Goal: Information Seeking & Learning: Learn about a topic

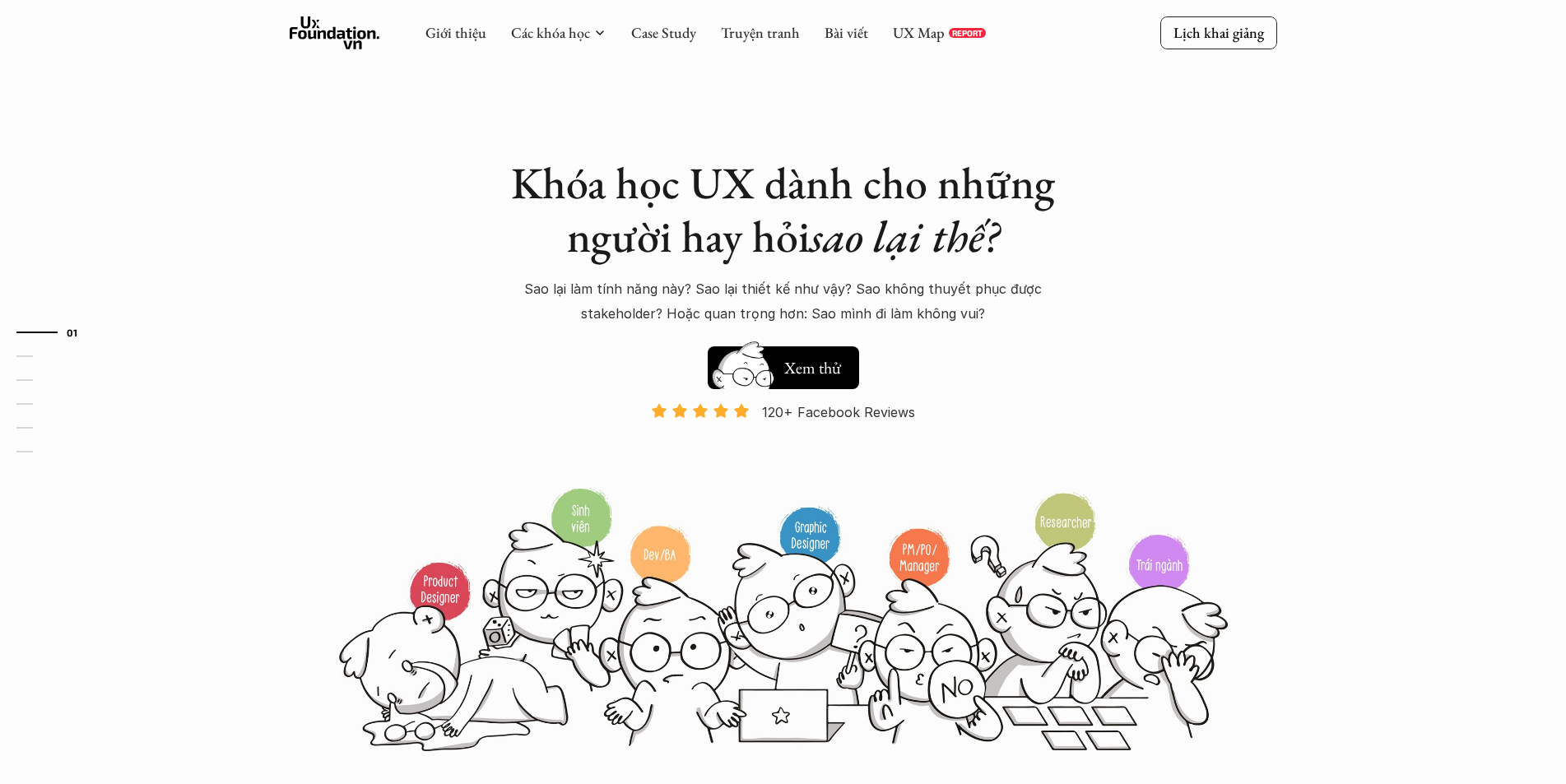
click at [1195, 320] on div "Khóa học UX dành cho những người hay hỏi sao lại thế? Sao lại làm tính năng này…" at bounding box center [783, 376] width 987 height 752
click at [647, 33] on link "Case Study" at bounding box center [664, 33] width 65 height 19
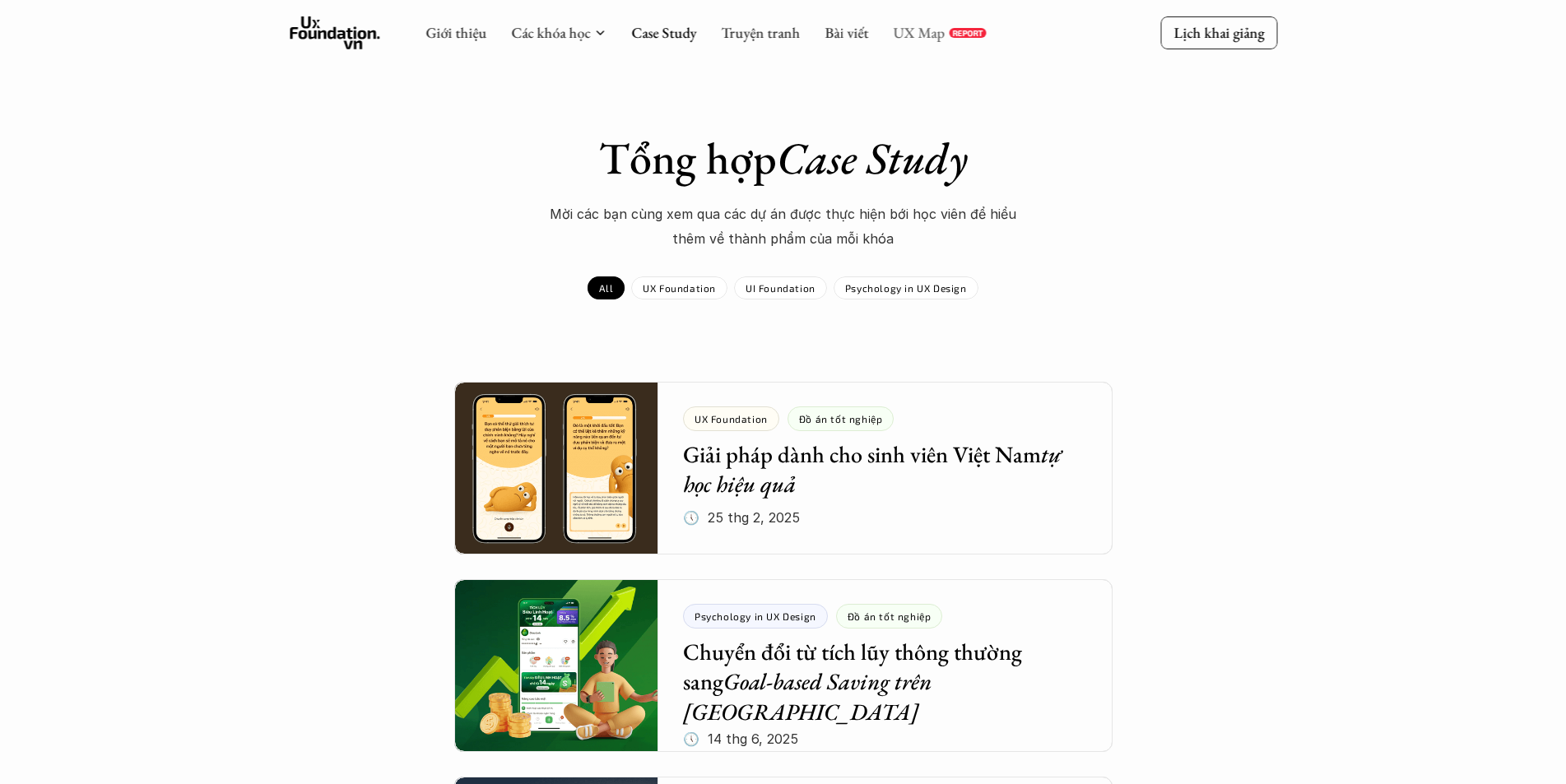
click at [911, 40] on link "UX Map" at bounding box center [918, 33] width 52 height 19
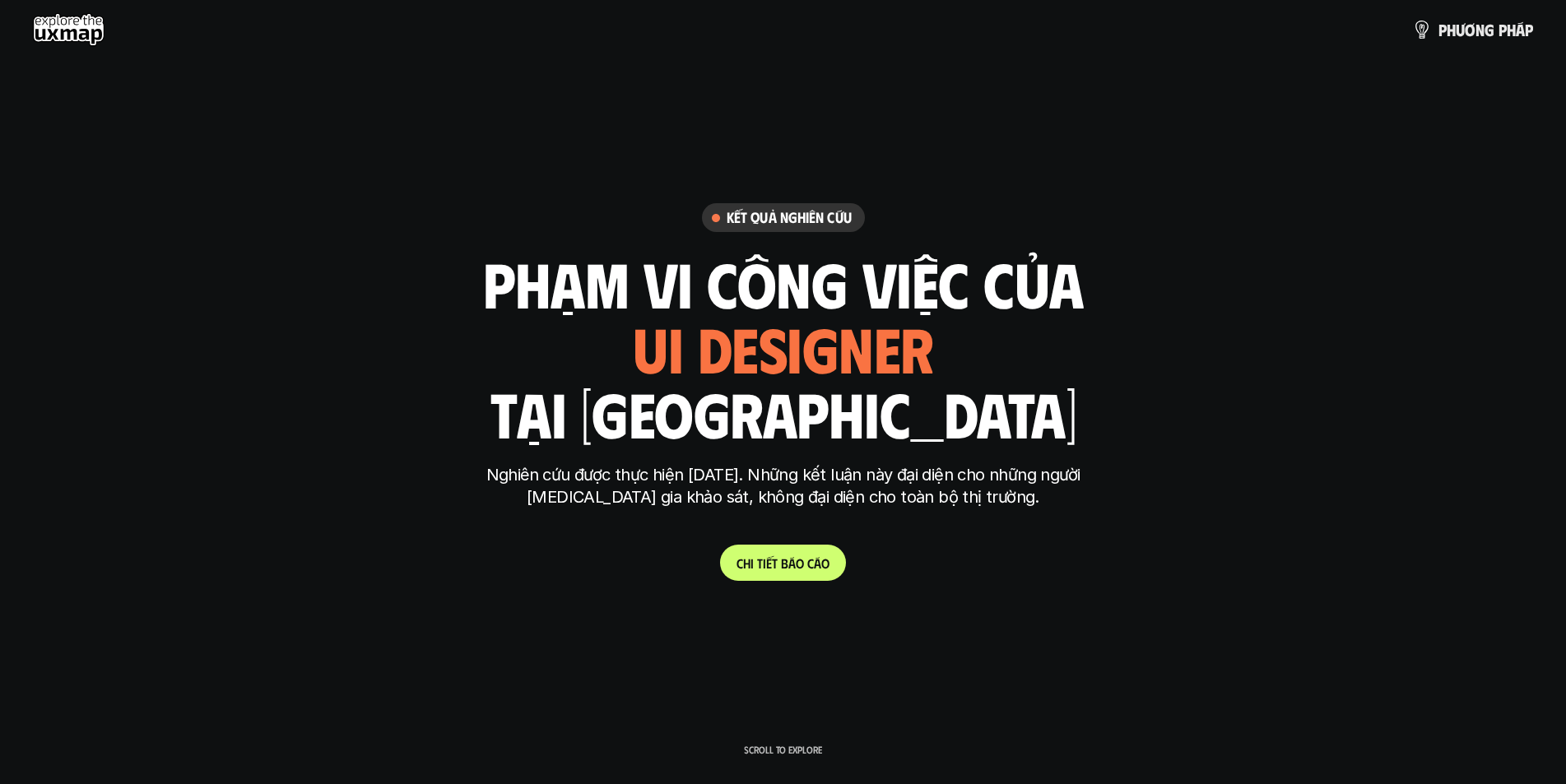
click at [967, 503] on p "Nghiên cứu được thực hiện năm 2025. Những kết luận này đại diện cho những người…" at bounding box center [783, 486] width 617 height 44
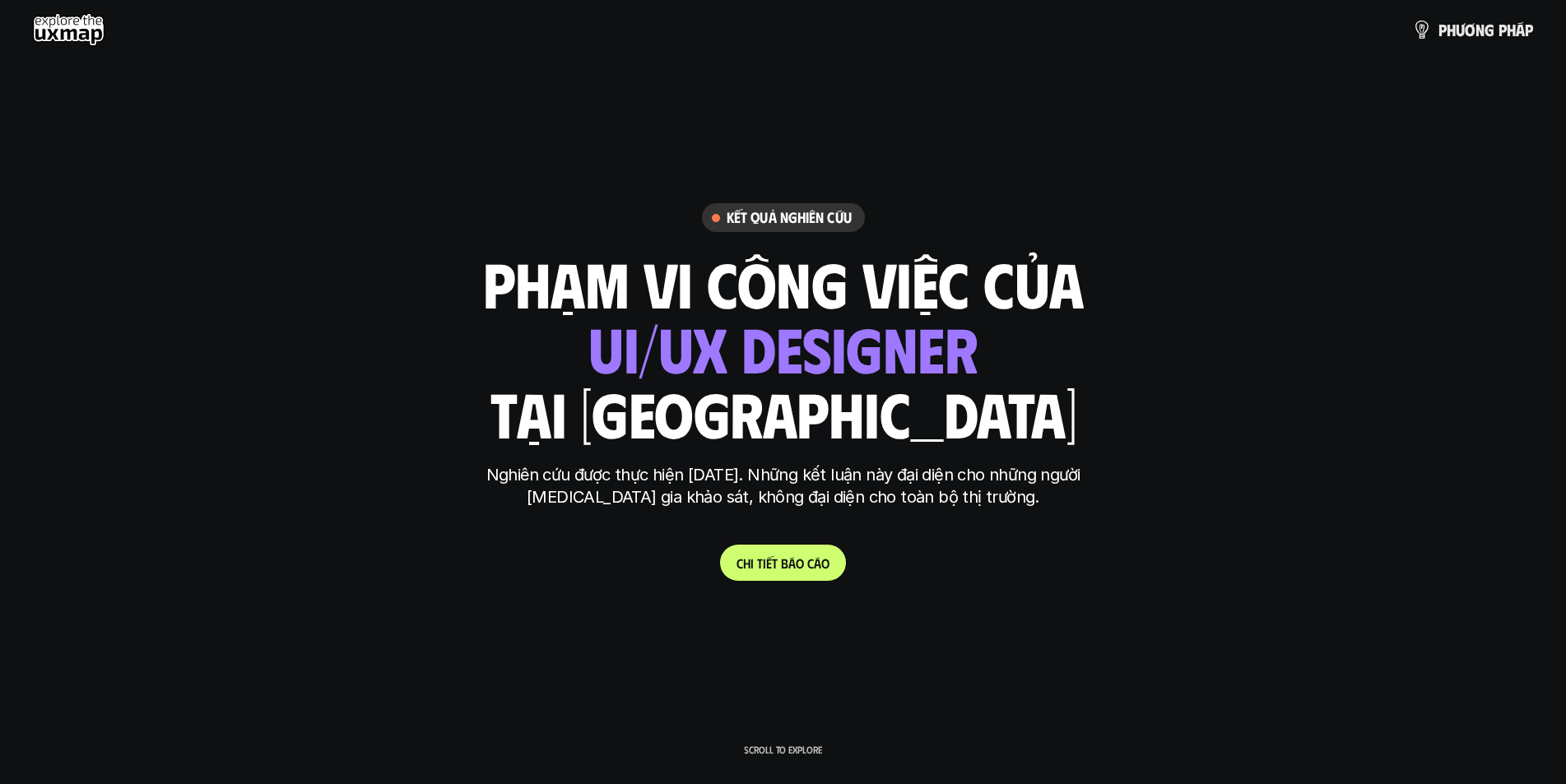
drag, startPoint x: 870, startPoint y: 346, endPoint x: 932, endPoint y: 392, distance: 77.2
click at [870, 352] on div "ui designer ui/ux designer product designer UX designer ui designer" at bounding box center [783, 348] width 389 height 68
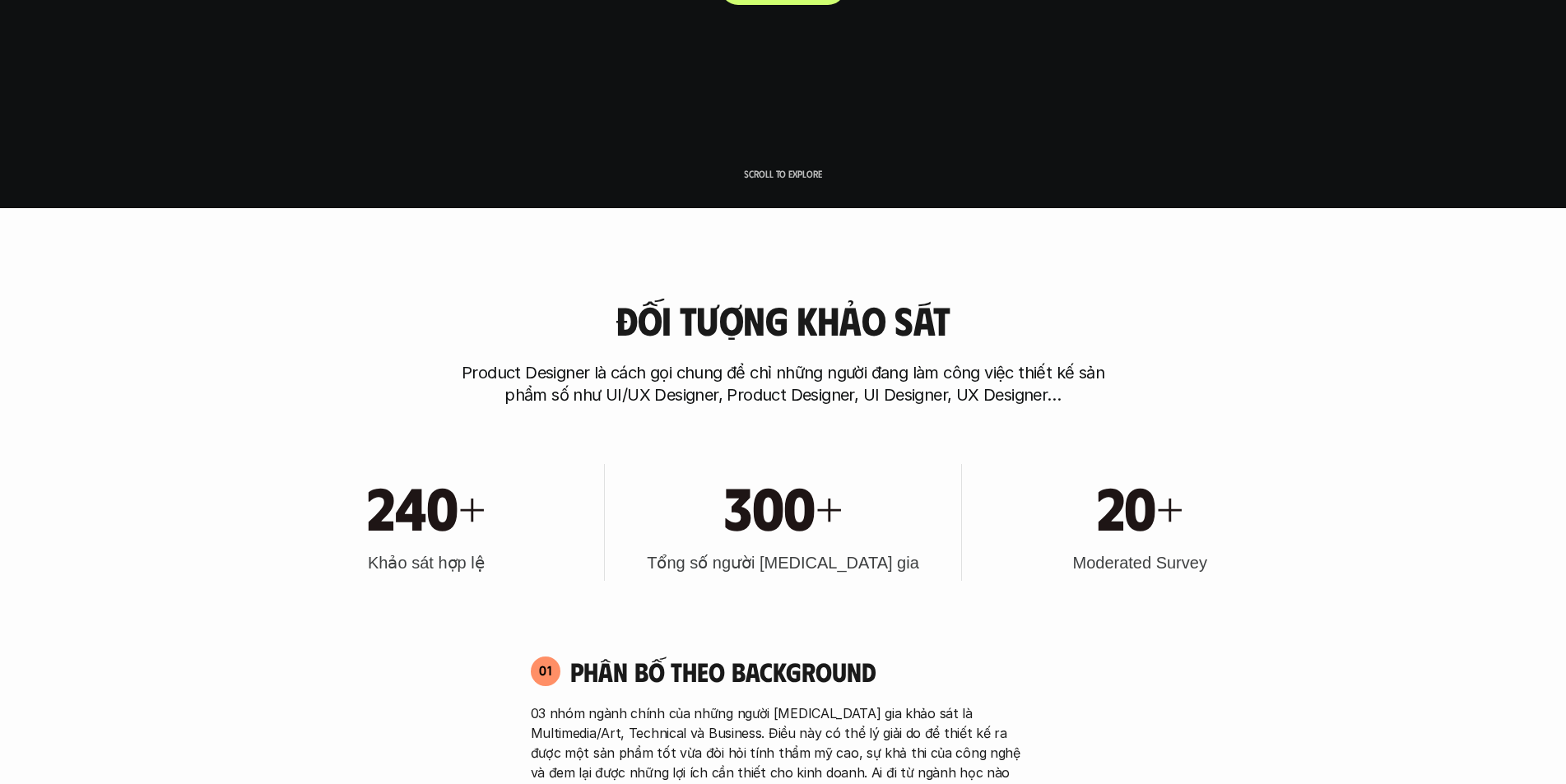
click at [888, 468] on div "300+ Tổng số người tham gia" at bounding box center [783, 522] width 340 height 117
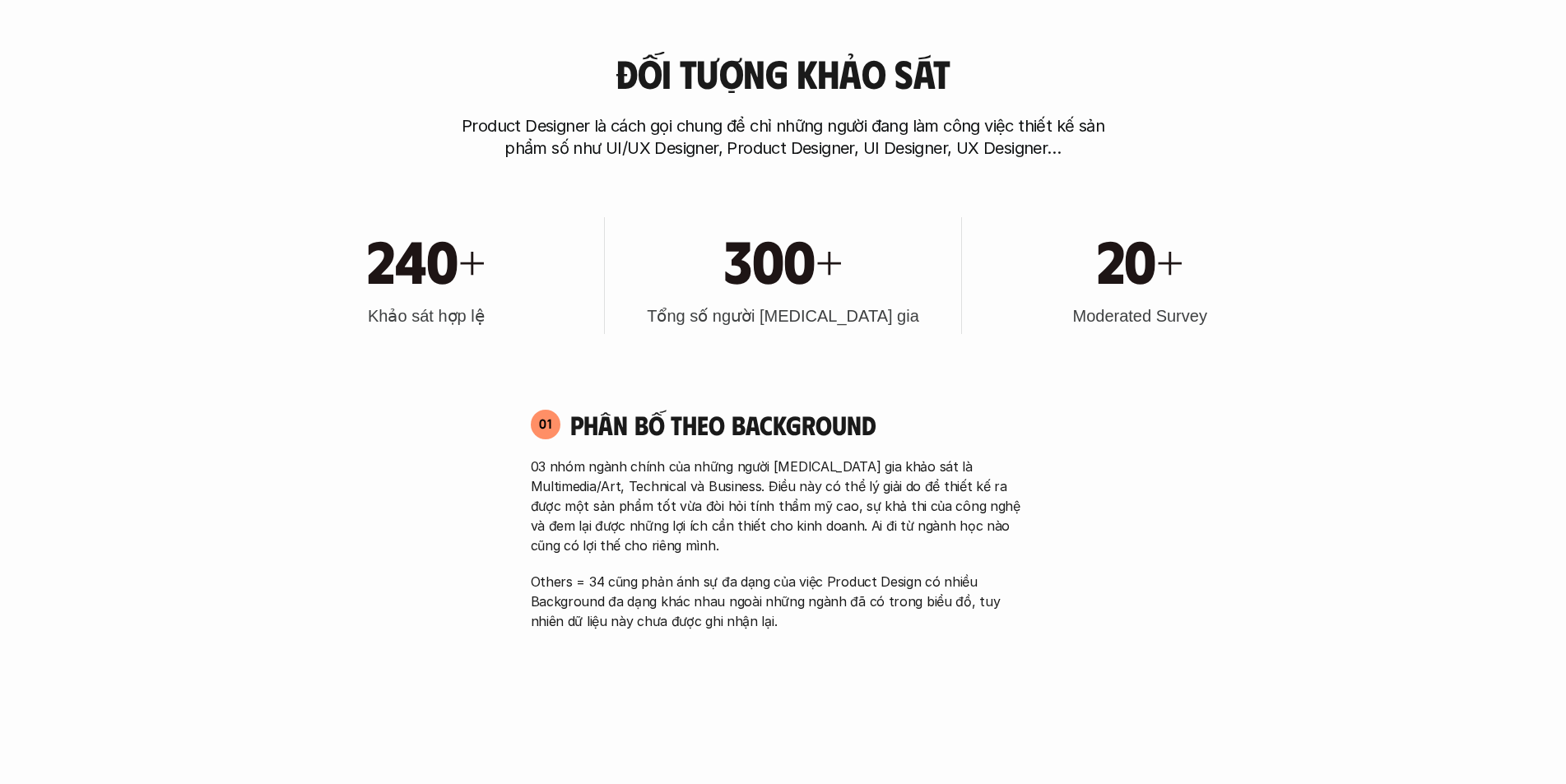
click at [928, 437] on h4 "Phân bố theo background" at bounding box center [803, 425] width 466 height 32
click at [949, 428] on h4 "Phân bố theo background" at bounding box center [803, 425] width 466 height 32
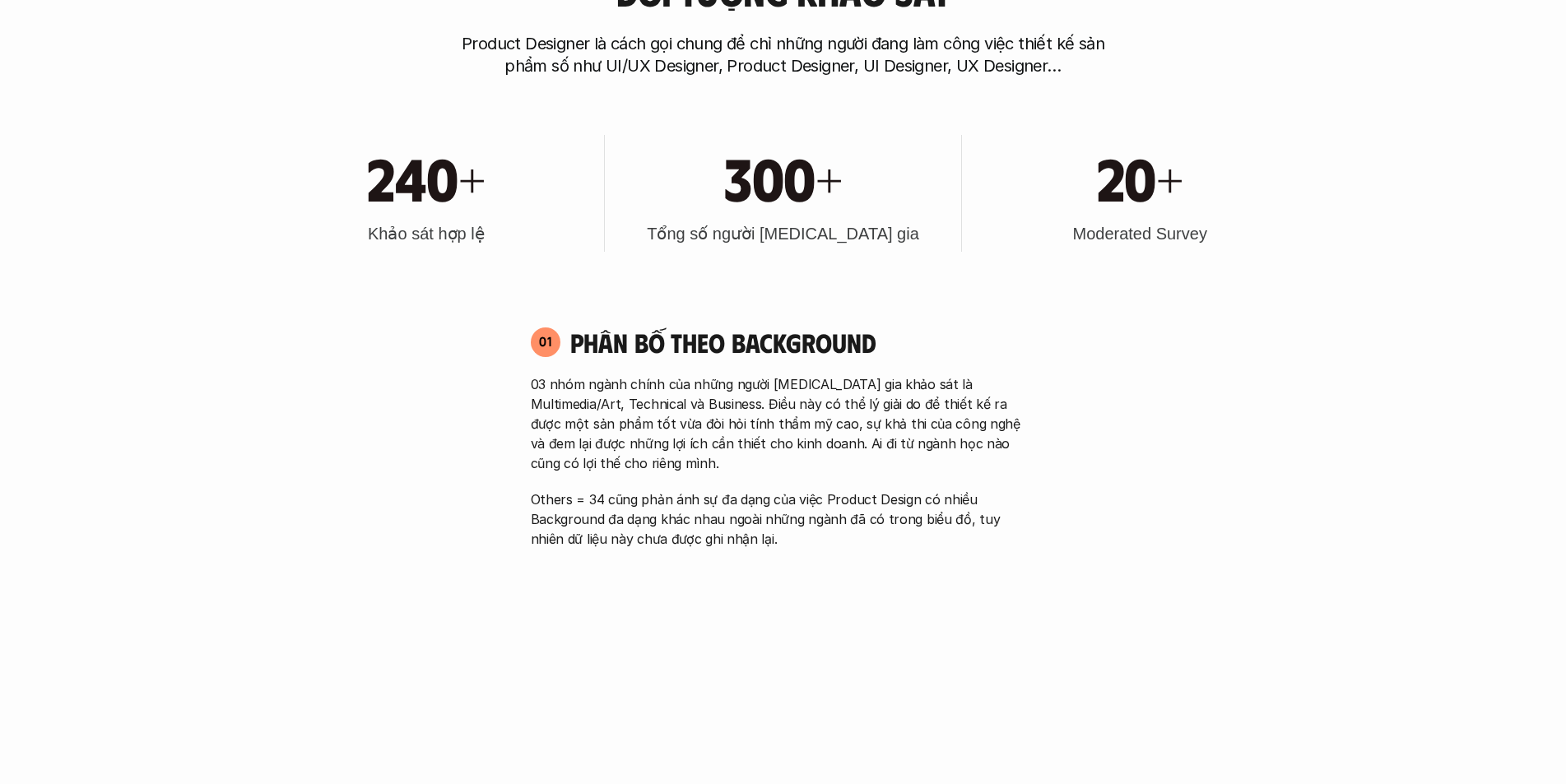
click at [770, 176] on h1 "300+" at bounding box center [783, 177] width 118 height 71
drag, startPoint x: 551, startPoint y: 172, endPoint x: 988, endPoint y: 259, distance: 445.6
click at [938, 232] on div "240+ Khảo sát hợp lệ 300+ Tổng số người tham gia 20+ Moderated Survey" at bounding box center [783, 193] width 1053 height 166
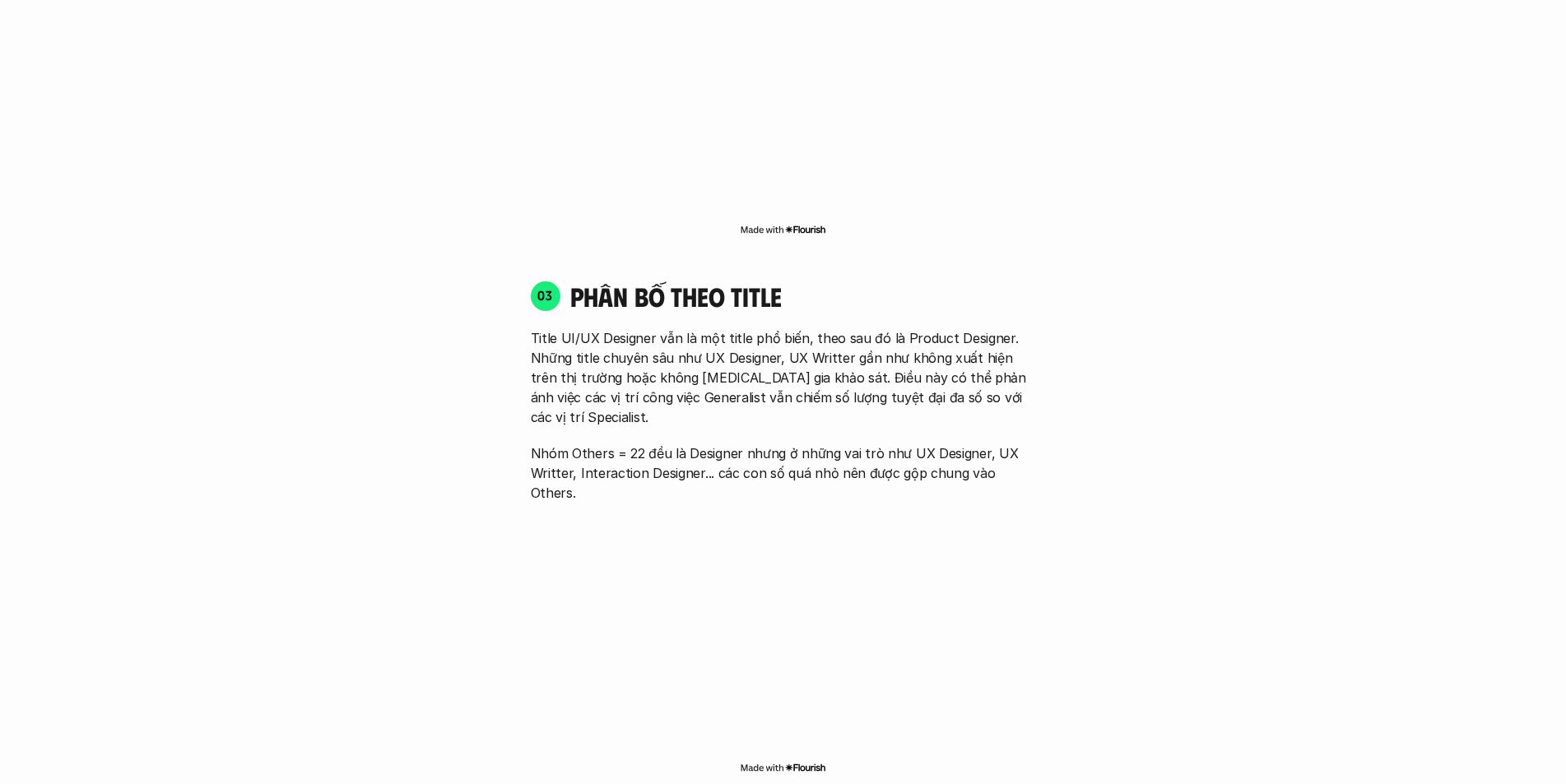
scroll to position [2385, 0]
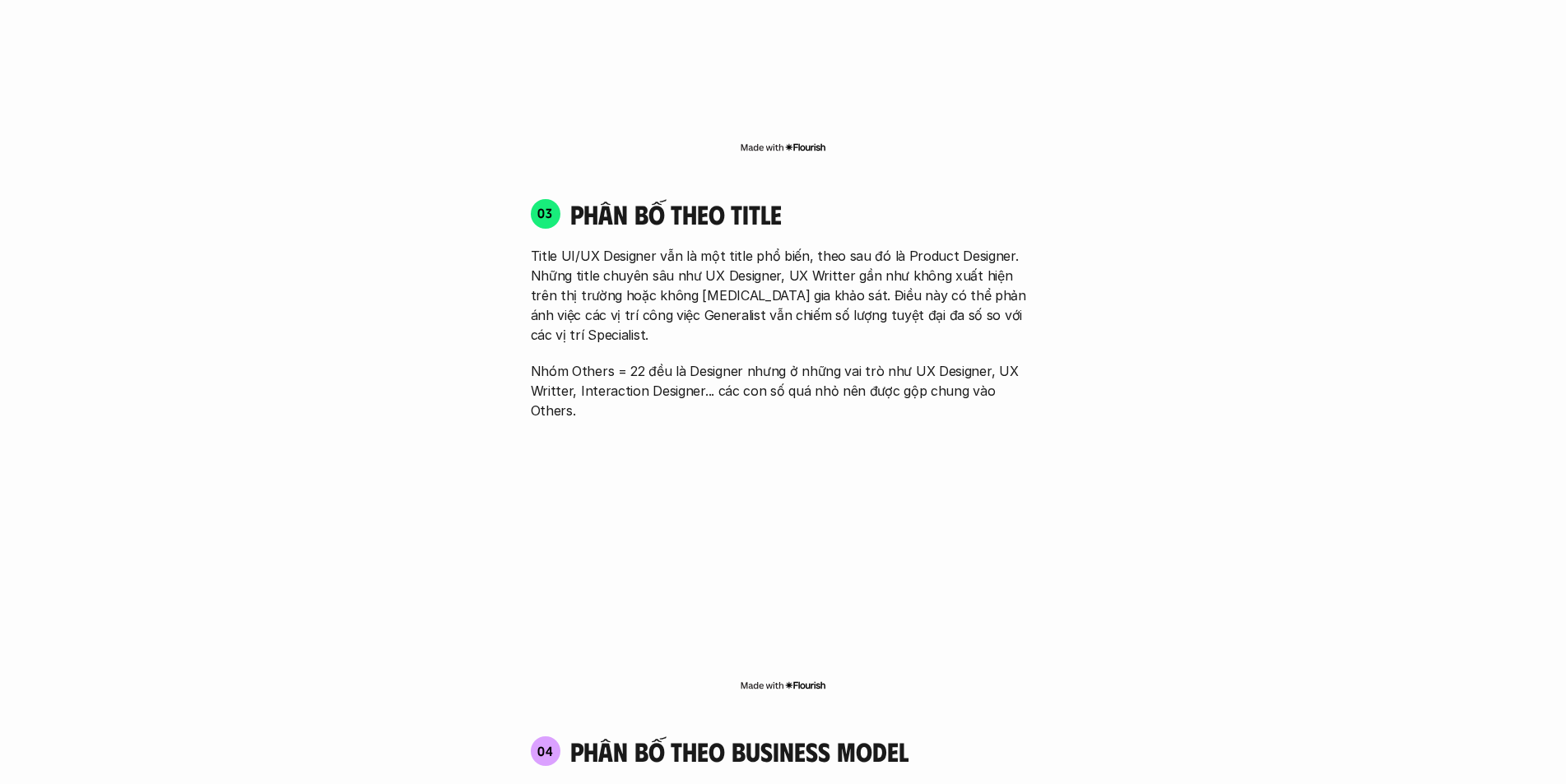
click at [428, 191] on div "01 Phân bố theo background 03 nhóm ngành chính của những người tham gia khảo sá…" at bounding box center [783, 333] width 1053 height 3008
click at [1241, 321] on div "01 Phân bố theo background 03 nhóm ngành chính của những người tham gia khảo sá…" at bounding box center [783, 333] width 1053 height 3008
click at [1225, 312] on div "01 Phân bố theo background 03 nhóm ngành chính của những người tham gia khảo sá…" at bounding box center [783, 333] width 1053 height 3008
